Goal: Task Accomplishment & Management: Complete application form

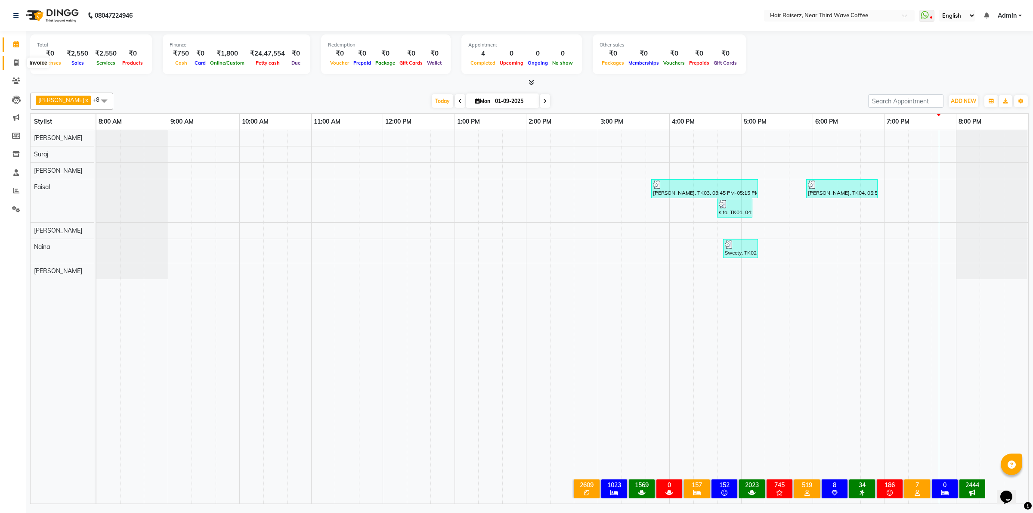
click at [19, 61] on span at bounding box center [16, 63] width 15 height 10
select select "service"
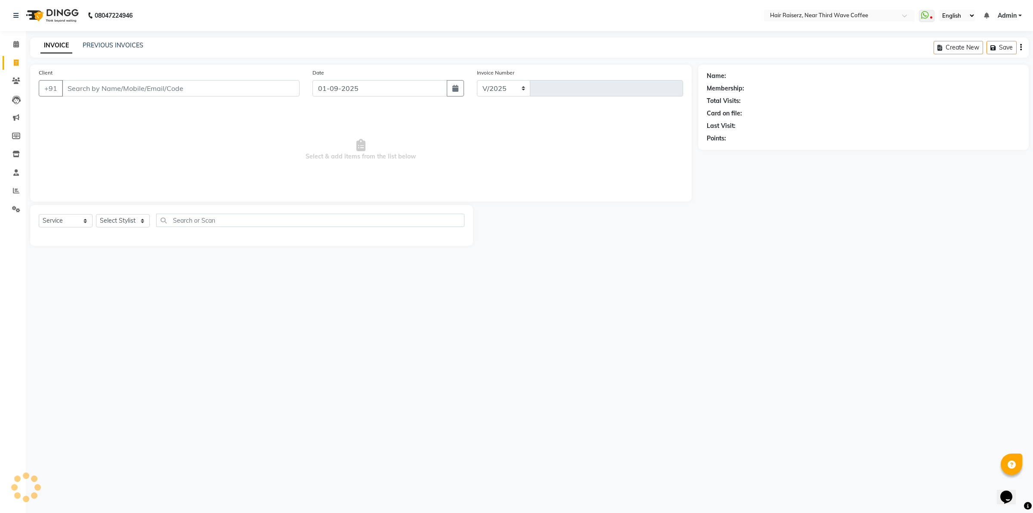
select select "5183"
type input "1248"
click at [84, 86] on input "Client" at bounding box center [181, 88] width 238 height 16
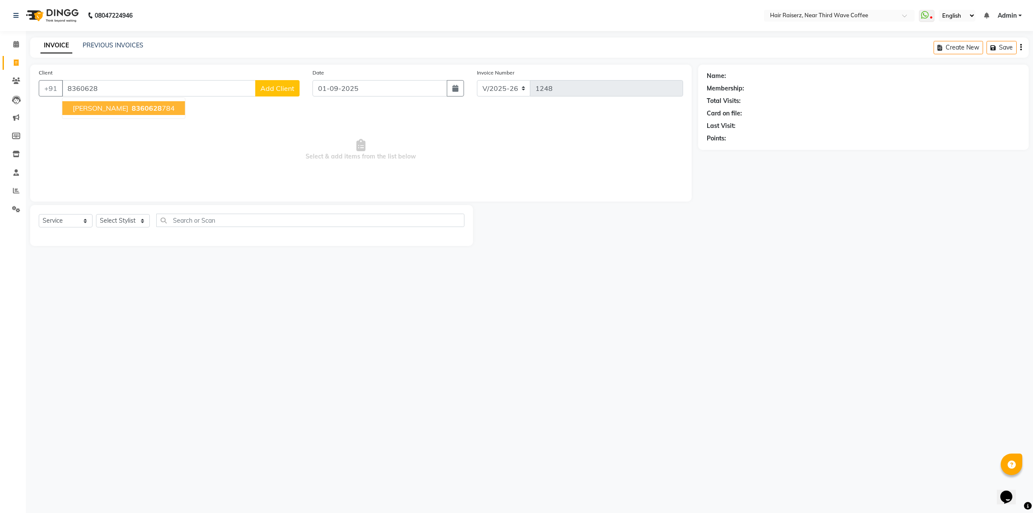
click at [114, 113] on button "[PERSON_NAME] 8360628 784" at bounding box center [123, 108] width 123 height 14
type input "8360628784"
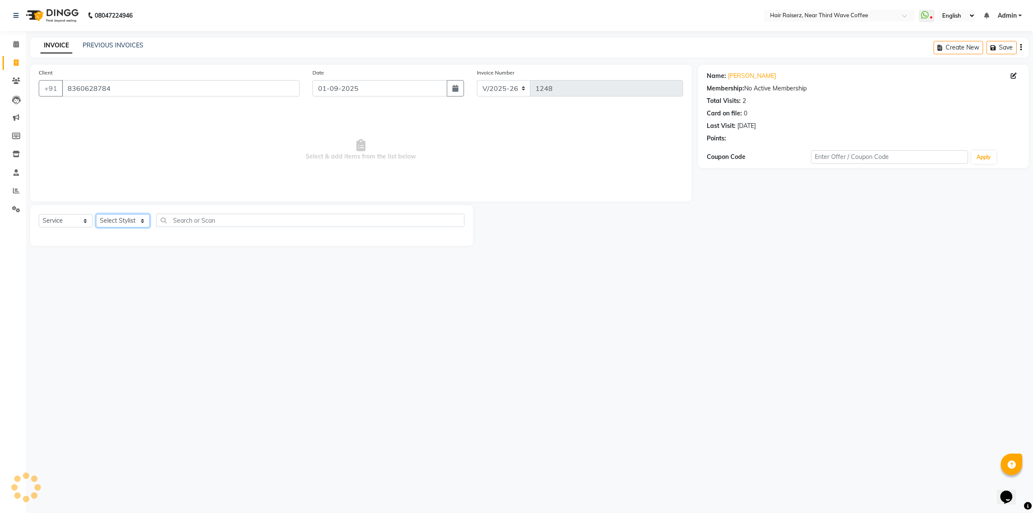
click at [130, 224] on select "Select Stylist [PERSON_NAME] [PERSON_NAME] [PERSON_NAME] [PERSON_NAME] [PERSON_…" at bounding box center [123, 220] width 54 height 13
select select "86352"
click at [96, 214] on select "Select Stylist [PERSON_NAME] [PERSON_NAME] [PERSON_NAME] [PERSON_NAME] [PERSON_…" at bounding box center [123, 220] width 54 height 13
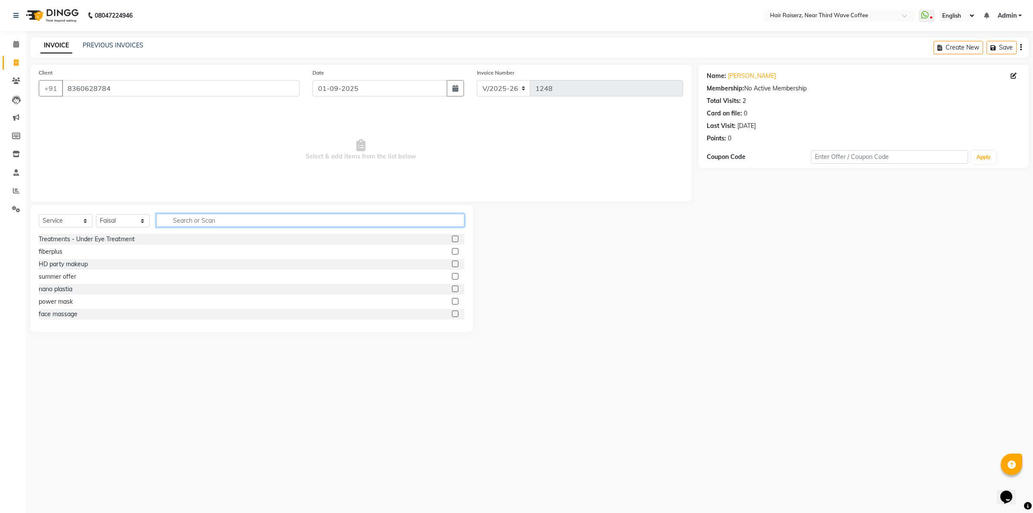
click at [182, 220] on input "text" at bounding box center [310, 219] width 308 height 13
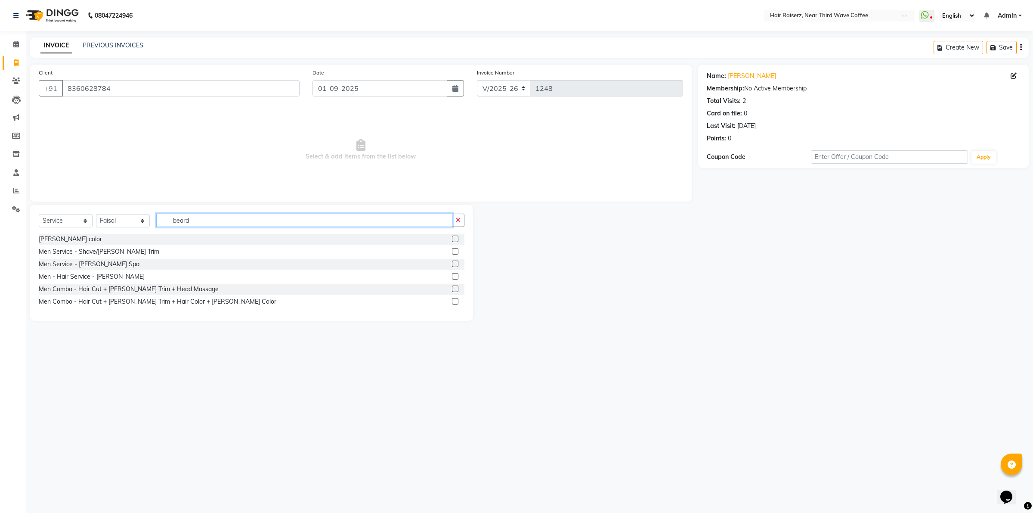
type input "beard"
click at [455, 274] on label at bounding box center [455, 276] width 6 height 6
click at [455, 274] on input "checkbox" at bounding box center [455, 277] width 6 height 6
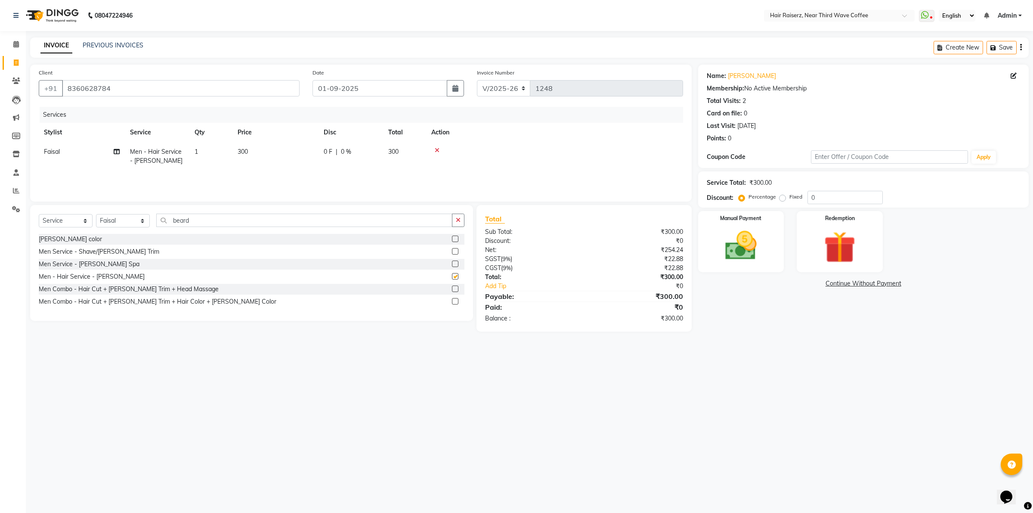
click at [296, 152] on td "300" at bounding box center [275, 156] width 86 height 28
checkbox input "false"
select select "86352"
click at [308, 150] on input "300" at bounding box center [316, 153] width 76 height 13
type input "3"
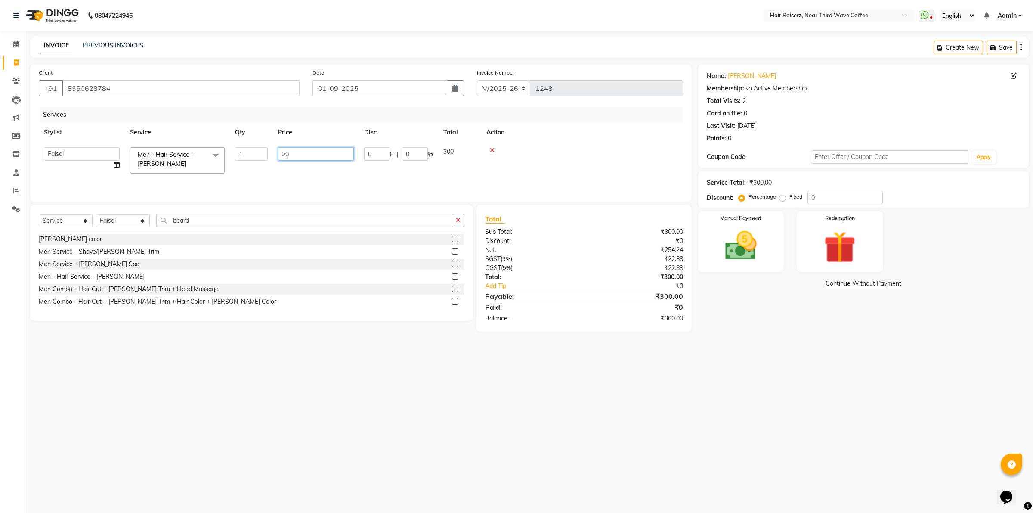
type input "200"
click at [777, 377] on div "08047224946 Select Location × Hair Raiserz, Near Third Wave Coffee WhatsApp Sta…" at bounding box center [516, 256] width 1033 height 513
click at [778, 242] on div "Manual Payment" at bounding box center [741, 241] width 90 height 63
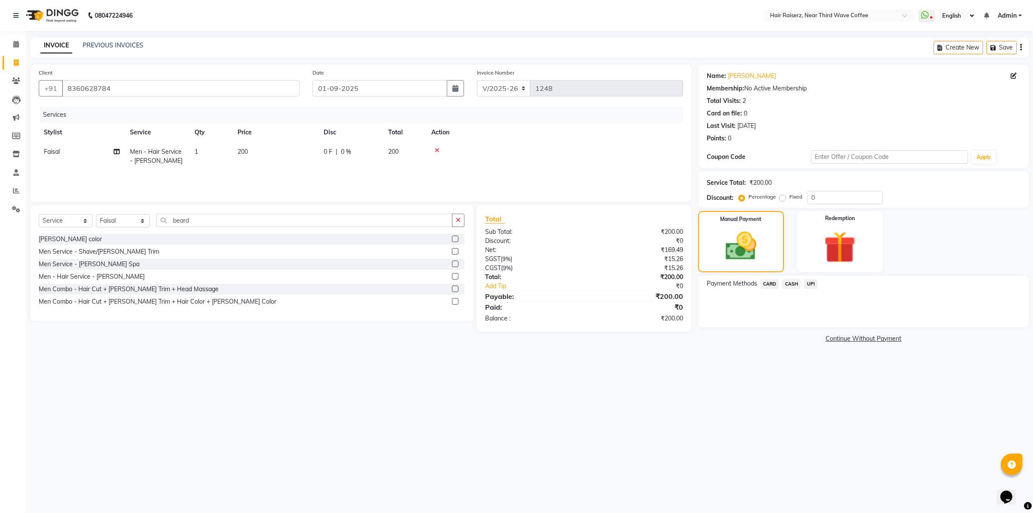
click at [811, 284] on span "UPI" at bounding box center [810, 284] width 13 height 10
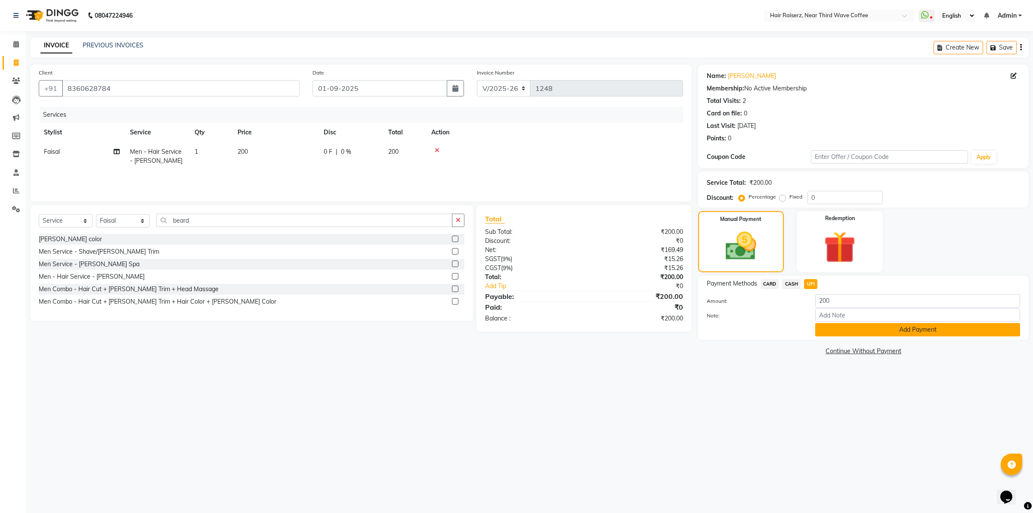
click at [853, 324] on button "Add Payment" at bounding box center [917, 329] width 205 height 13
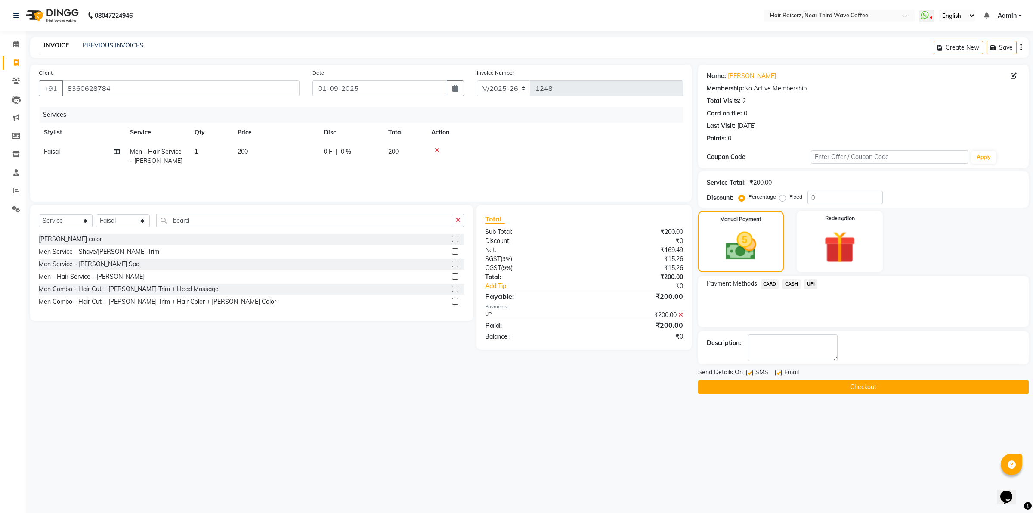
click at [778, 373] on label at bounding box center [778, 372] width 6 height 6
click at [778, 373] on input "checkbox" at bounding box center [778, 373] width 6 height 6
checkbox input "false"
click at [751, 371] on label at bounding box center [749, 372] width 6 height 6
click at [751, 371] on input "checkbox" at bounding box center [749, 373] width 6 height 6
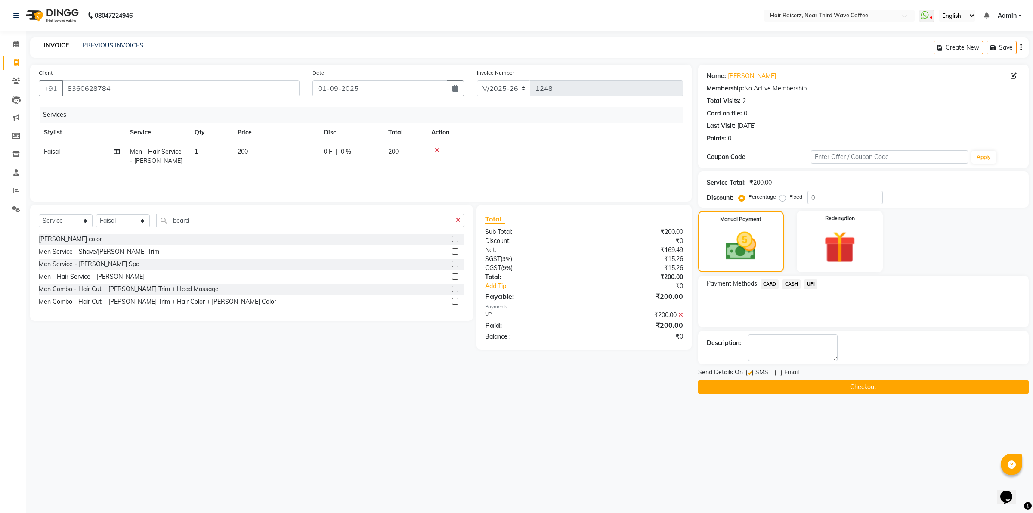
checkbox input "false"
click at [762, 394] on main "INVOICE PREVIOUS INVOICES Create New Save Client [PHONE_NUMBER] Date [DATE] Inv…" at bounding box center [529, 221] width 1007 height 369
click at [763, 390] on button "Checkout" at bounding box center [863, 386] width 331 height 13
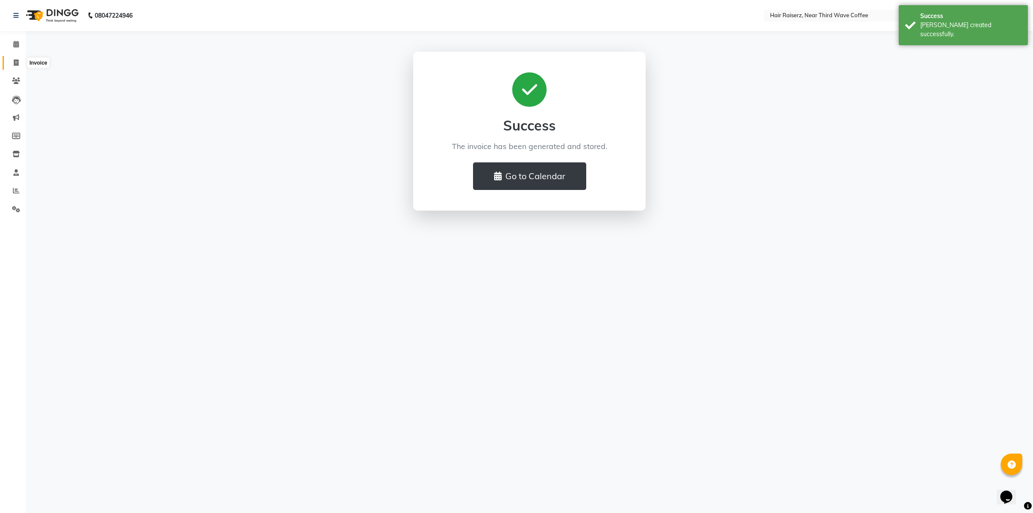
click at [16, 60] on icon at bounding box center [16, 62] width 5 height 6
select select "service"
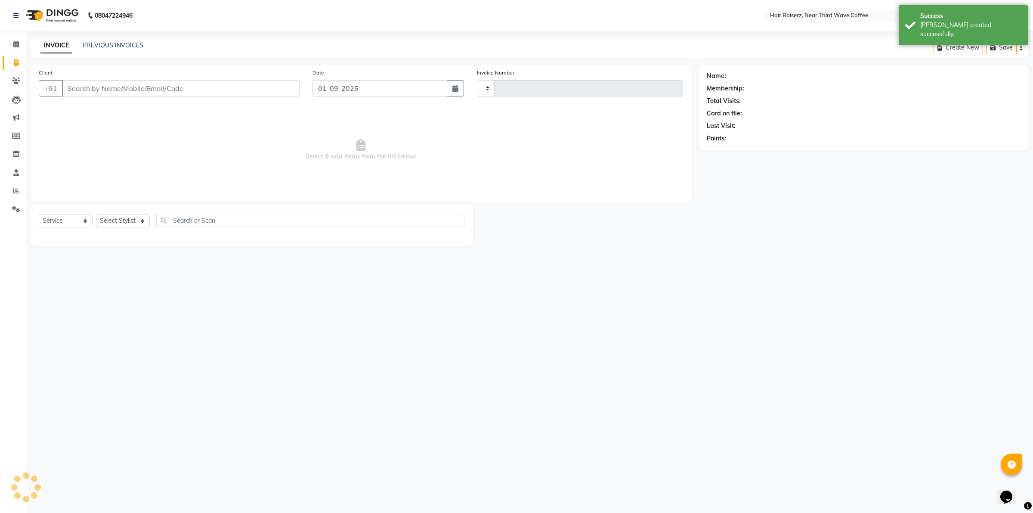
type input "1249"
select select "5183"
click at [11, 49] on span at bounding box center [16, 45] width 15 height 10
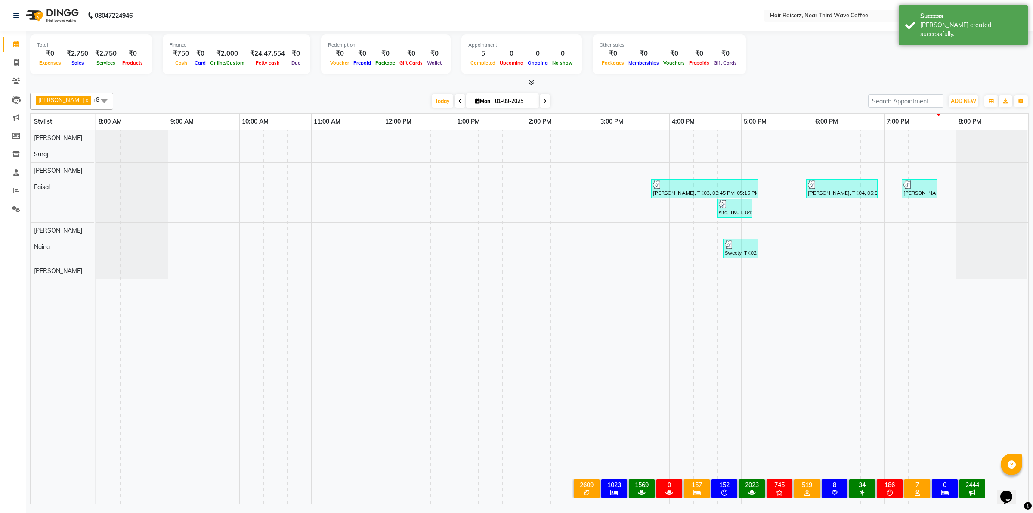
click at [530, 87] on span at bounding box center [529, 82] width 9 height 9
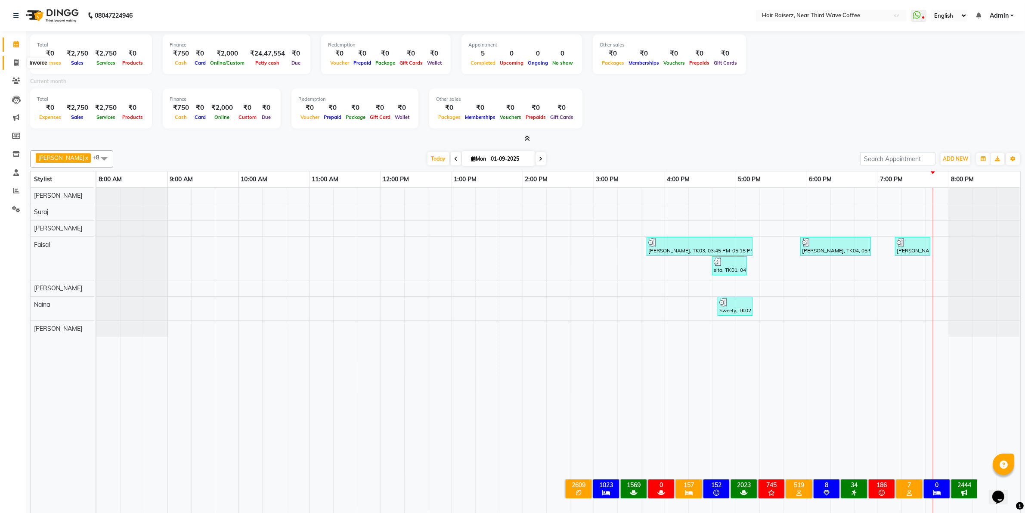
click at [15, 61] on icon at bounding box center [16, 62] width 5 height 6
select select "service"
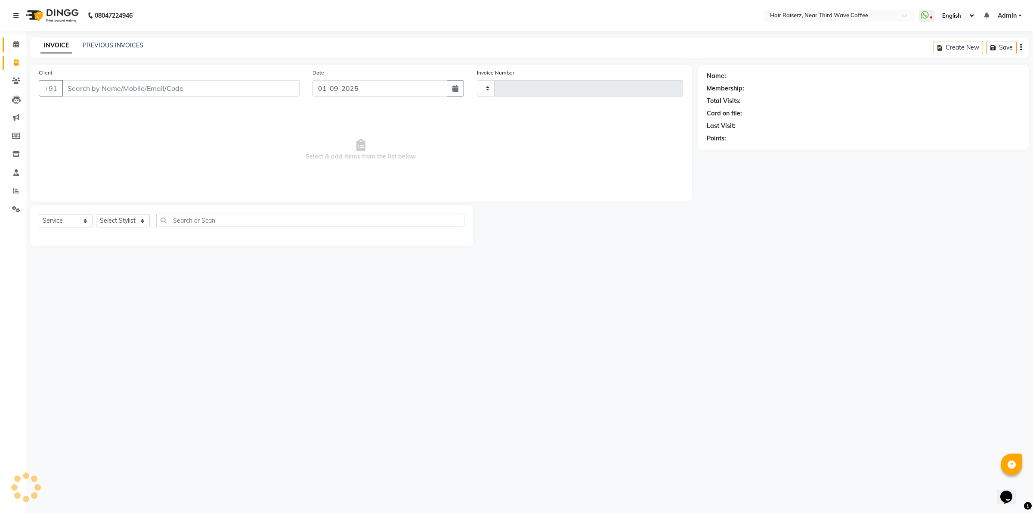
type input "1249"
select select "5183"
click at [129, 48] on link "PREVIOUS INVOICES" at bounding box center [113, 45] width 61 height 8
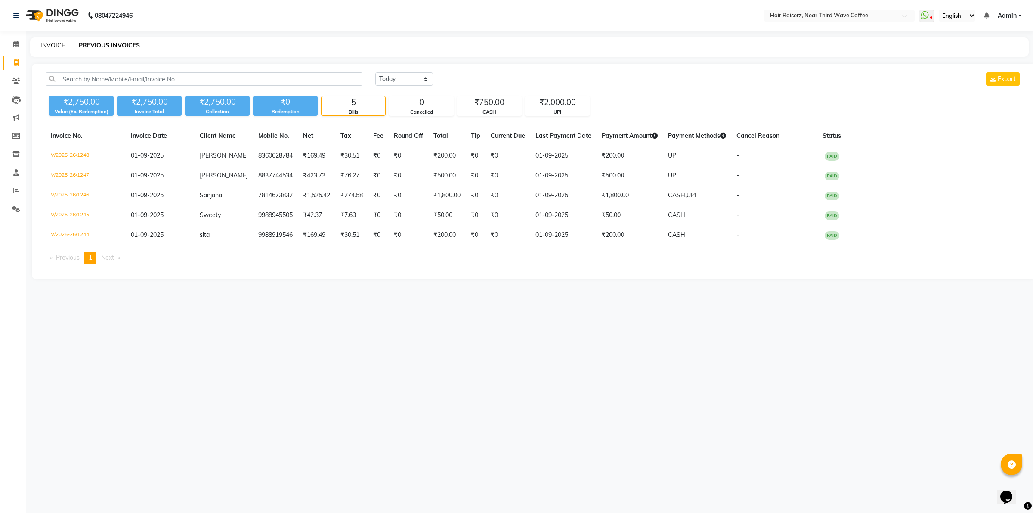
click at [52, 44] on link "INVOICE" at bounding box center [52, 45] width 25 height 8
select select "service"
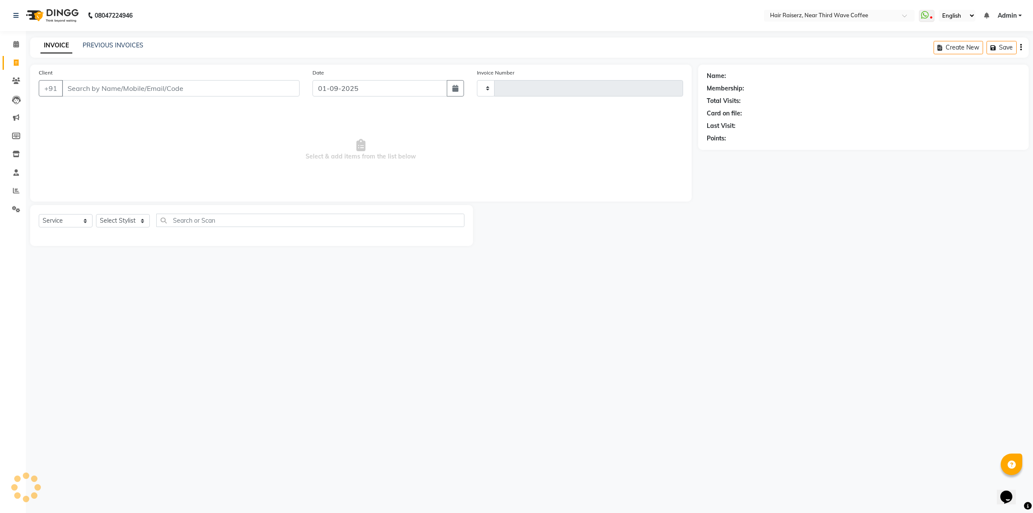
type input "1249"
select select "5183"
click at [9, 46] on span at bounding box center [16, 45] width 15 height 10
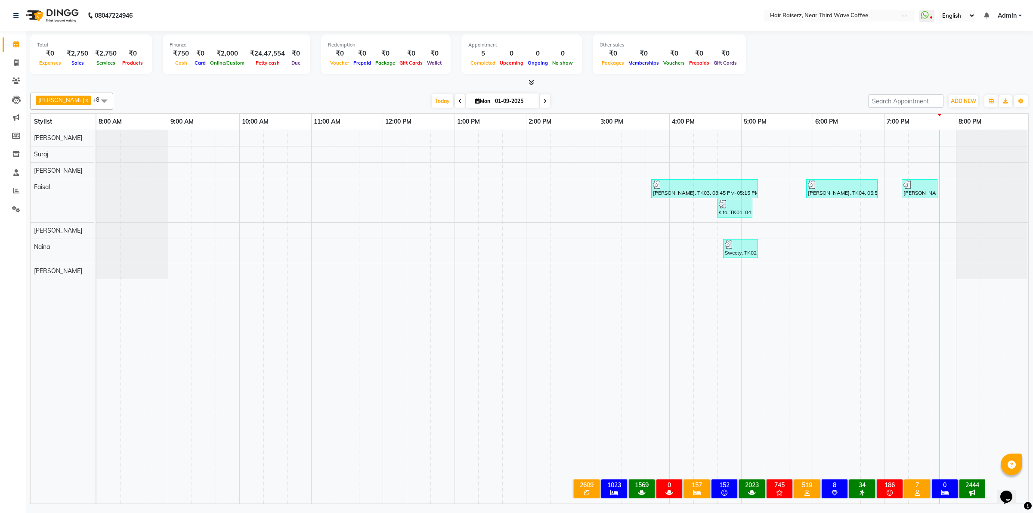
click at [532, 82] on icon at bounding box center [532, 82] width 6 height 6
